Goal: Information Seeking & Learning: Learn about a topic

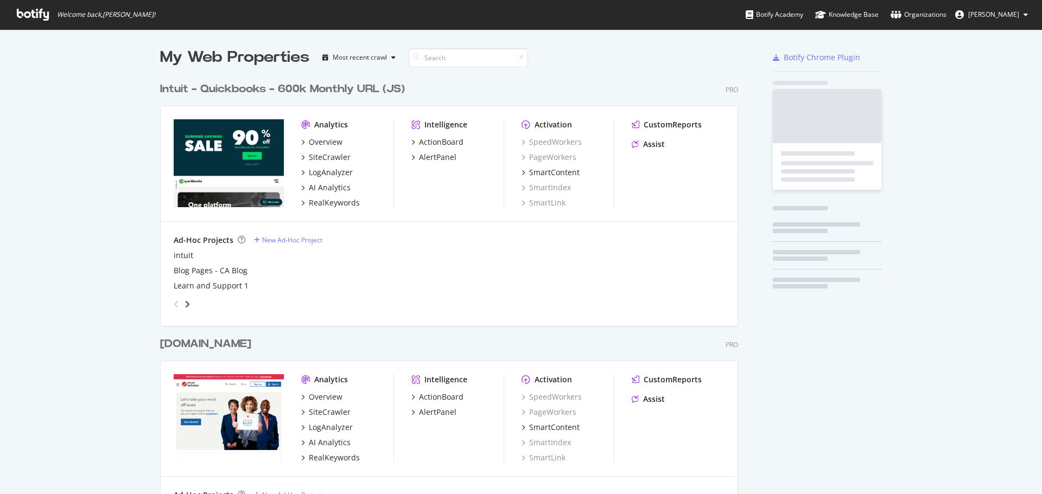
scroll to position [707, 578]
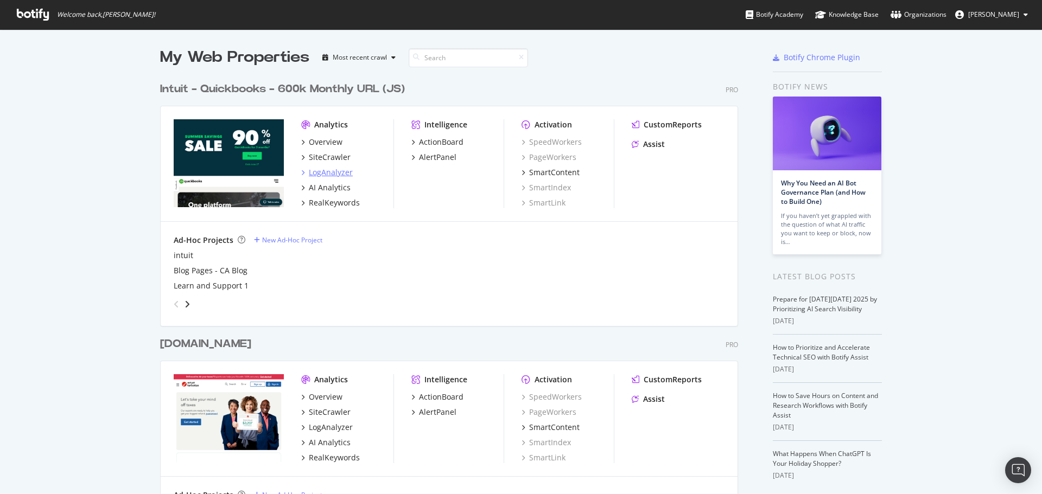
click at [326, 169] on div "LogAnalyzer" at bounding box center [331, 172] width 44 height 11
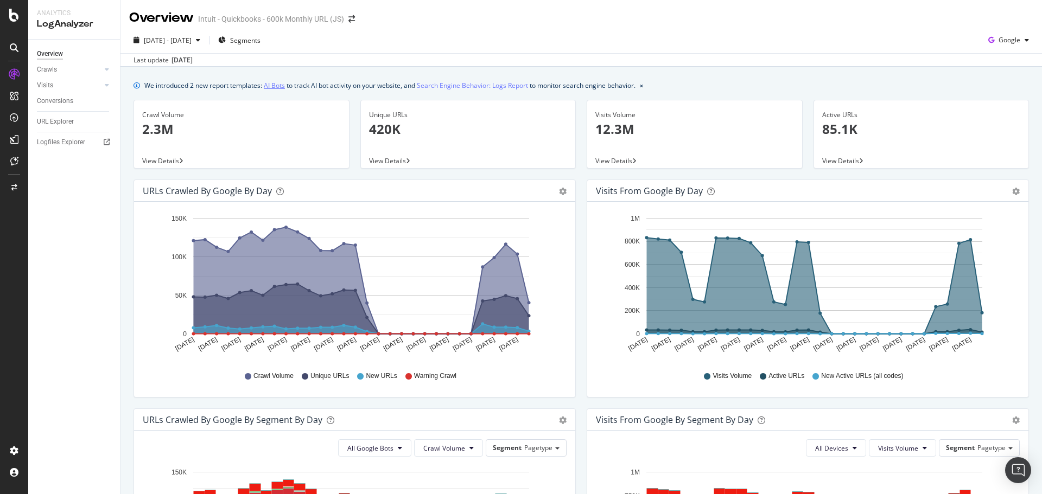
click at [272, 85] on link "AI Bots" at bounding box center [274, 85] width 21 height 11
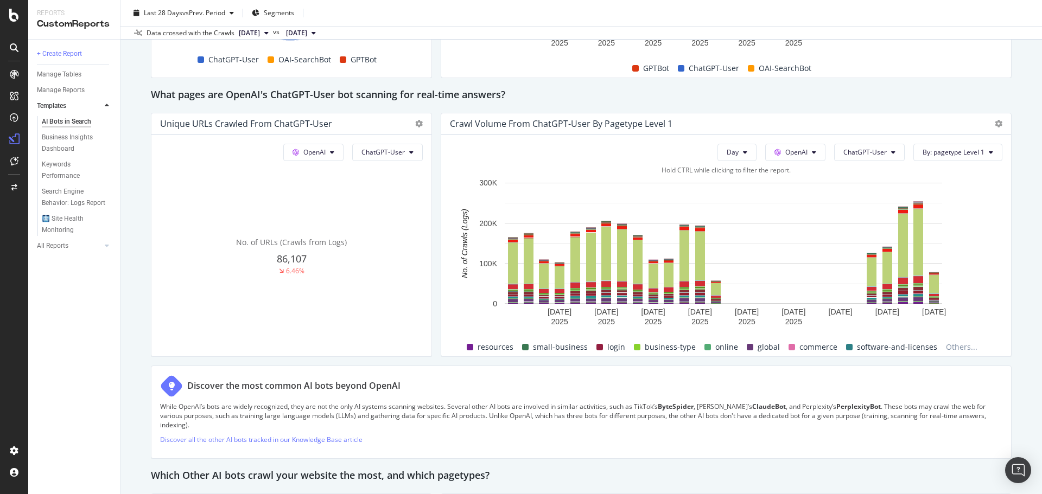
scroll to position [1155, 0]
